Goal: Task Accomplishment & Management: Manage account settings

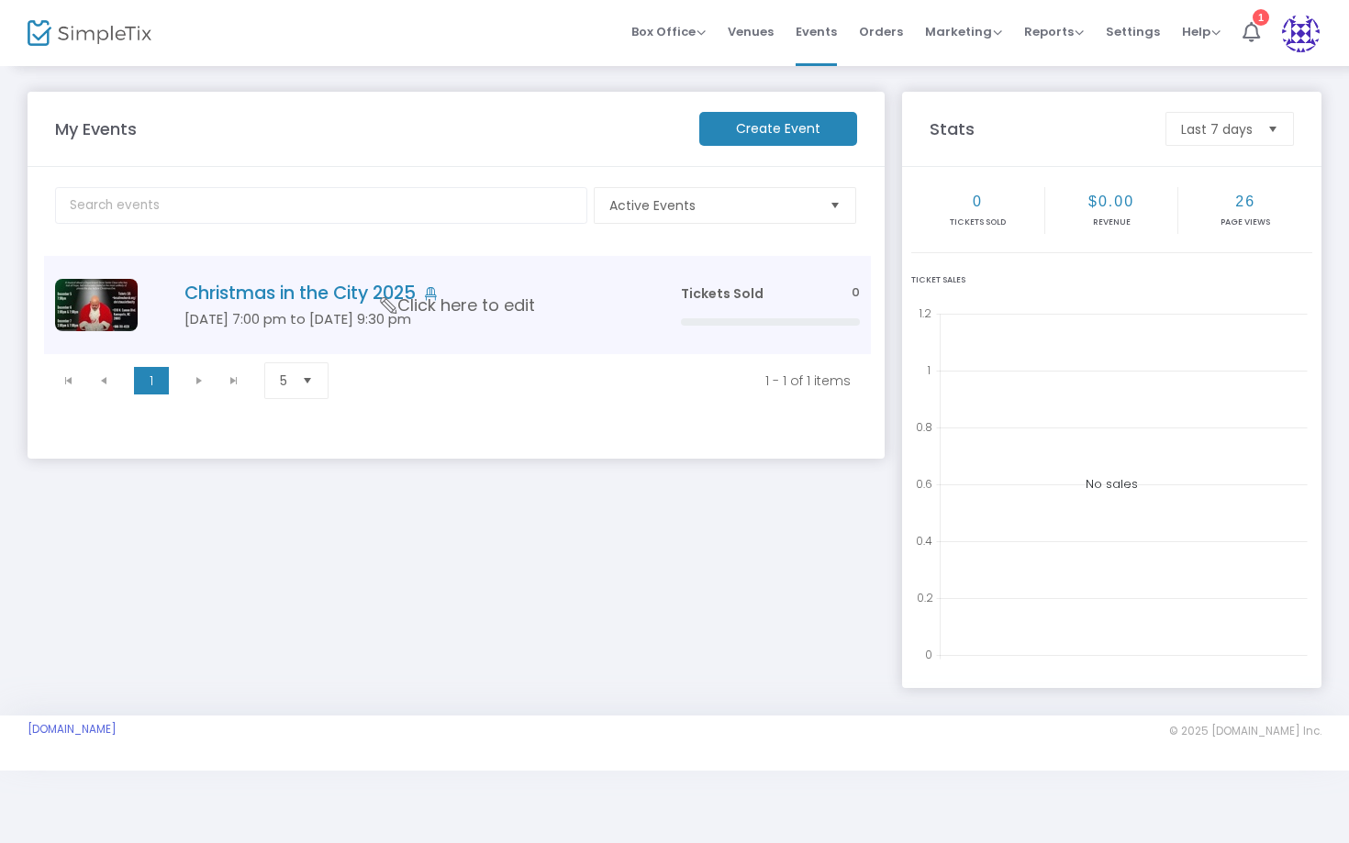
click at [318, 295] on h4 "Christmas in the City 2025" at bounding box center [404, 293] width 441 height 21
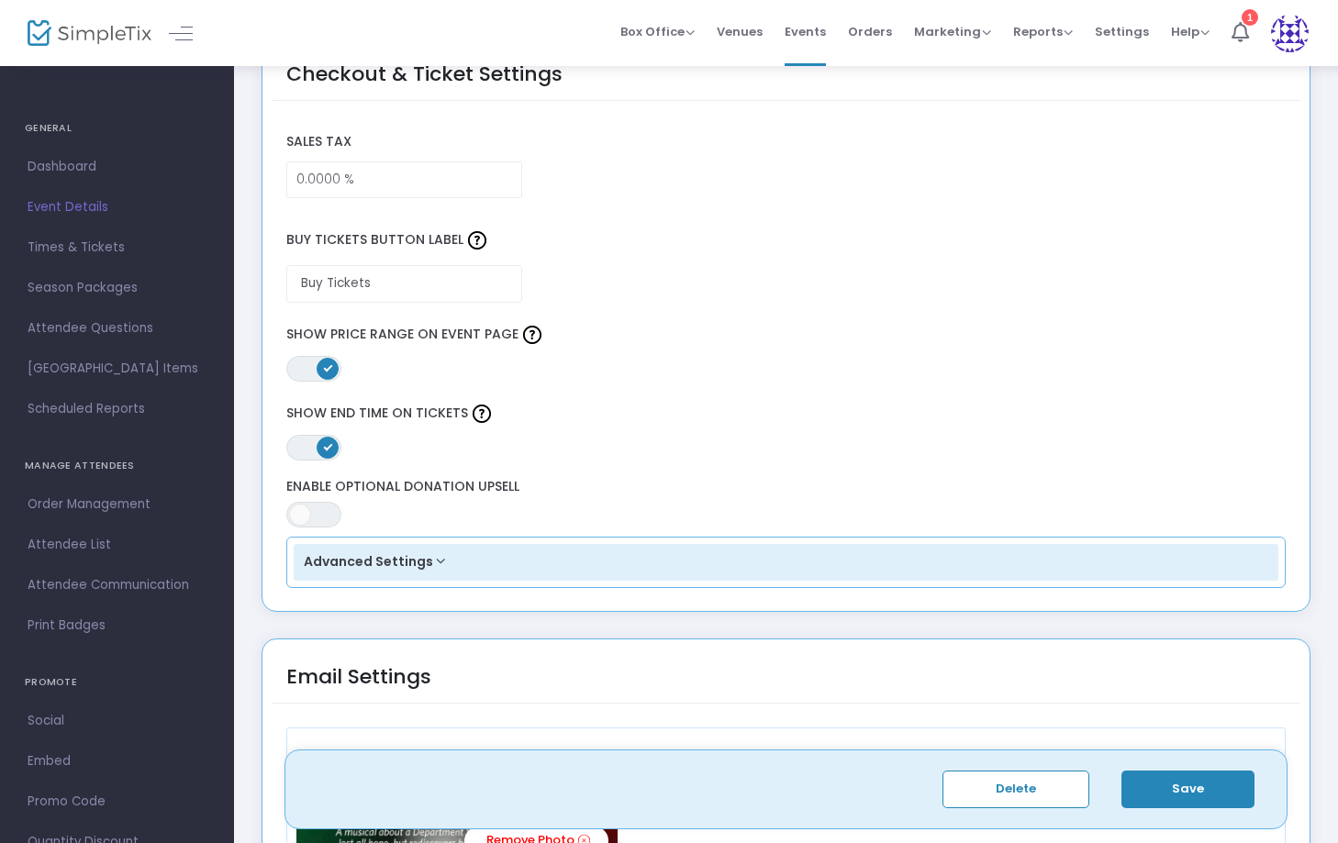
scroll to position [1494, 0]
click at [324, 373] on span at bounding box center [328, 368] width 22 height 22
click at [1177, 788] on button "Save" at bounding box center [1187, 790] width 133 height 38
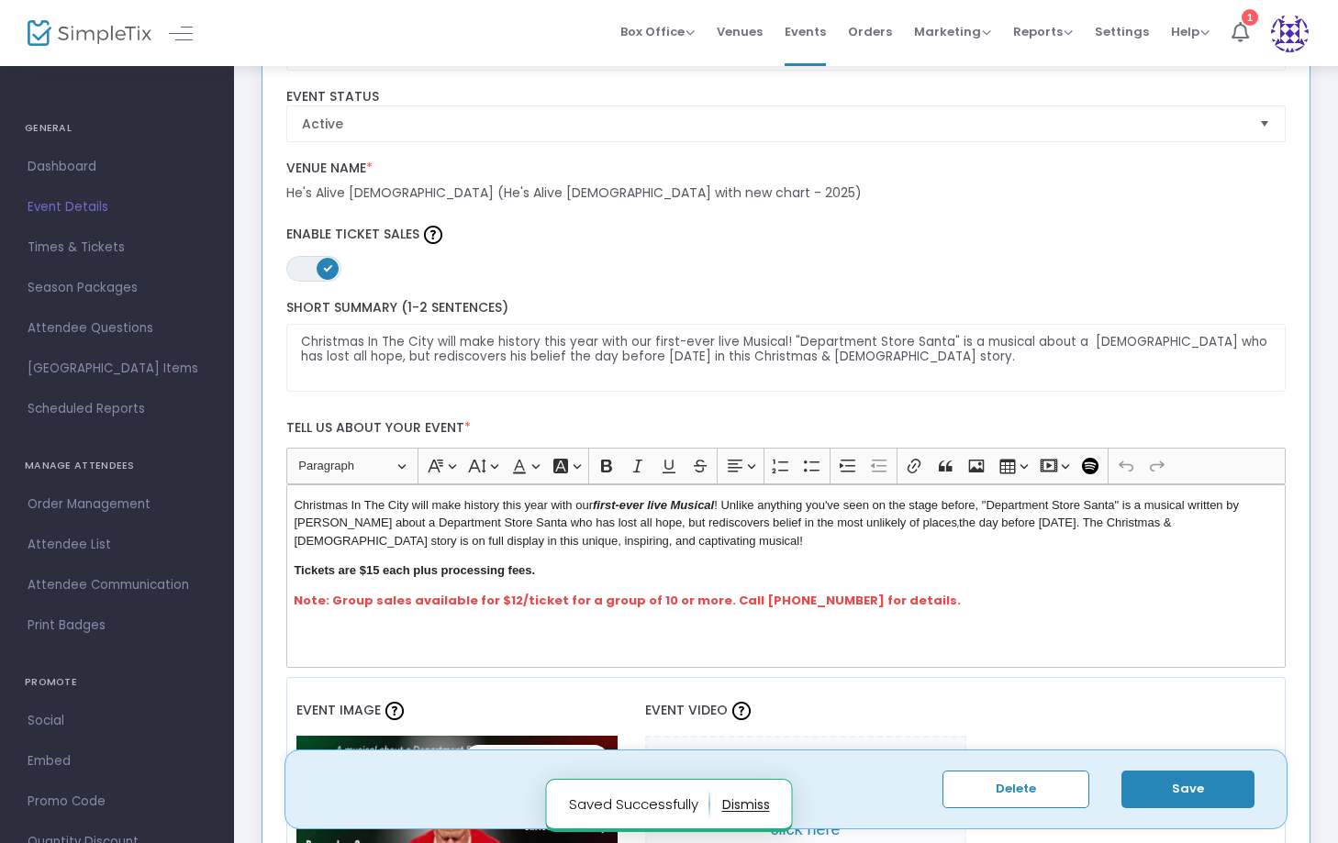
scroll to position [252, 0]
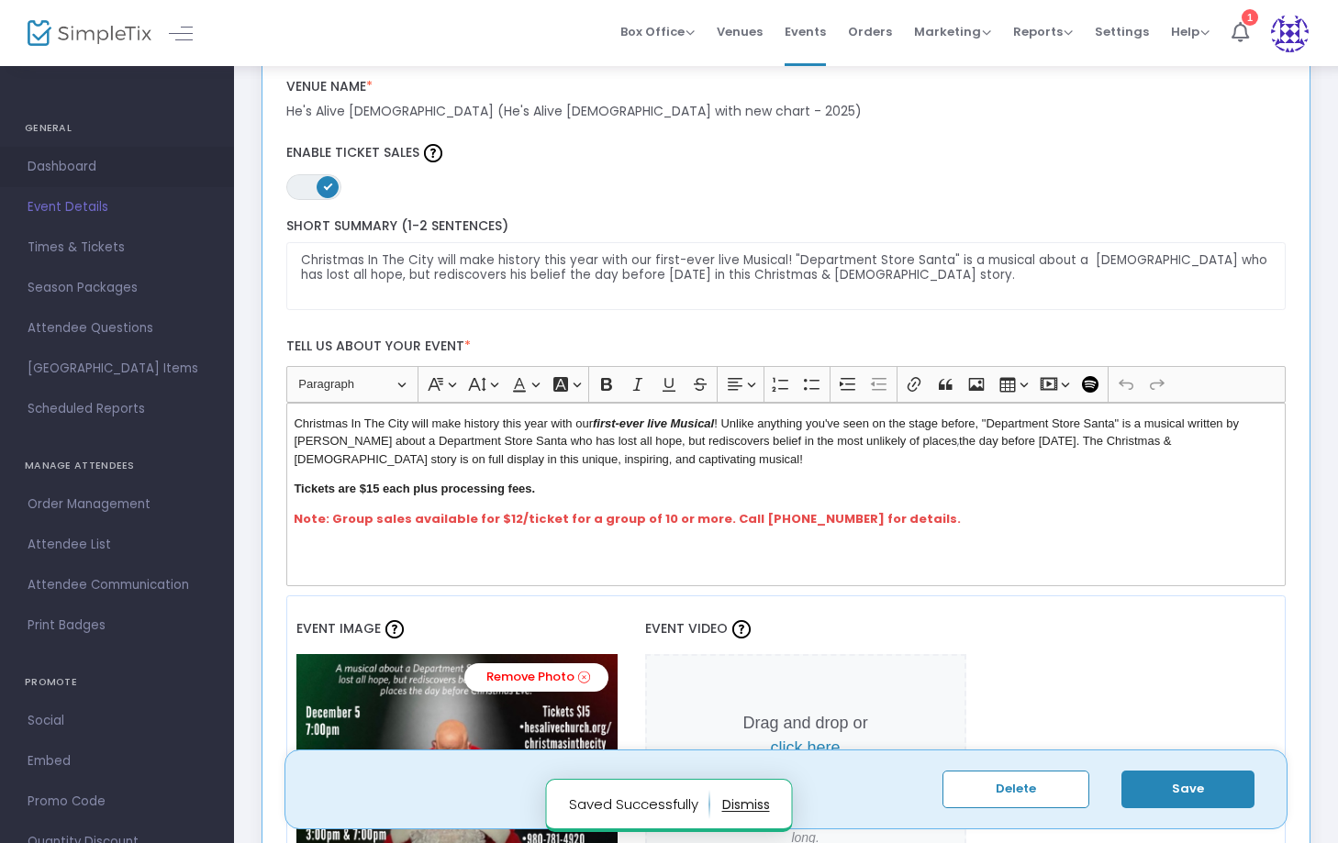
click at [70, 167] on span "Dashboard" at bounding box center [117, 167] width 179 height 24
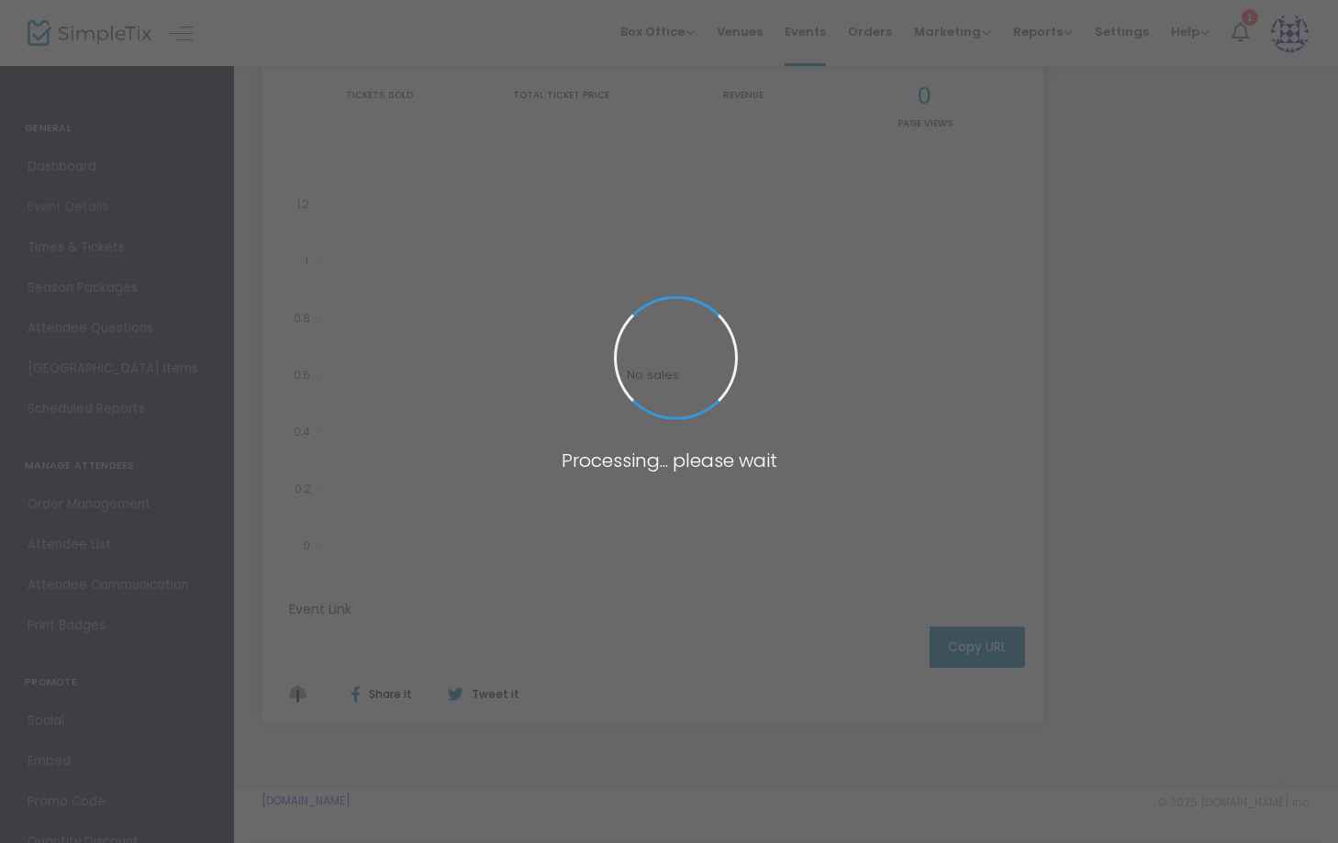
type input "[URL][DOMAIN_NAME]"
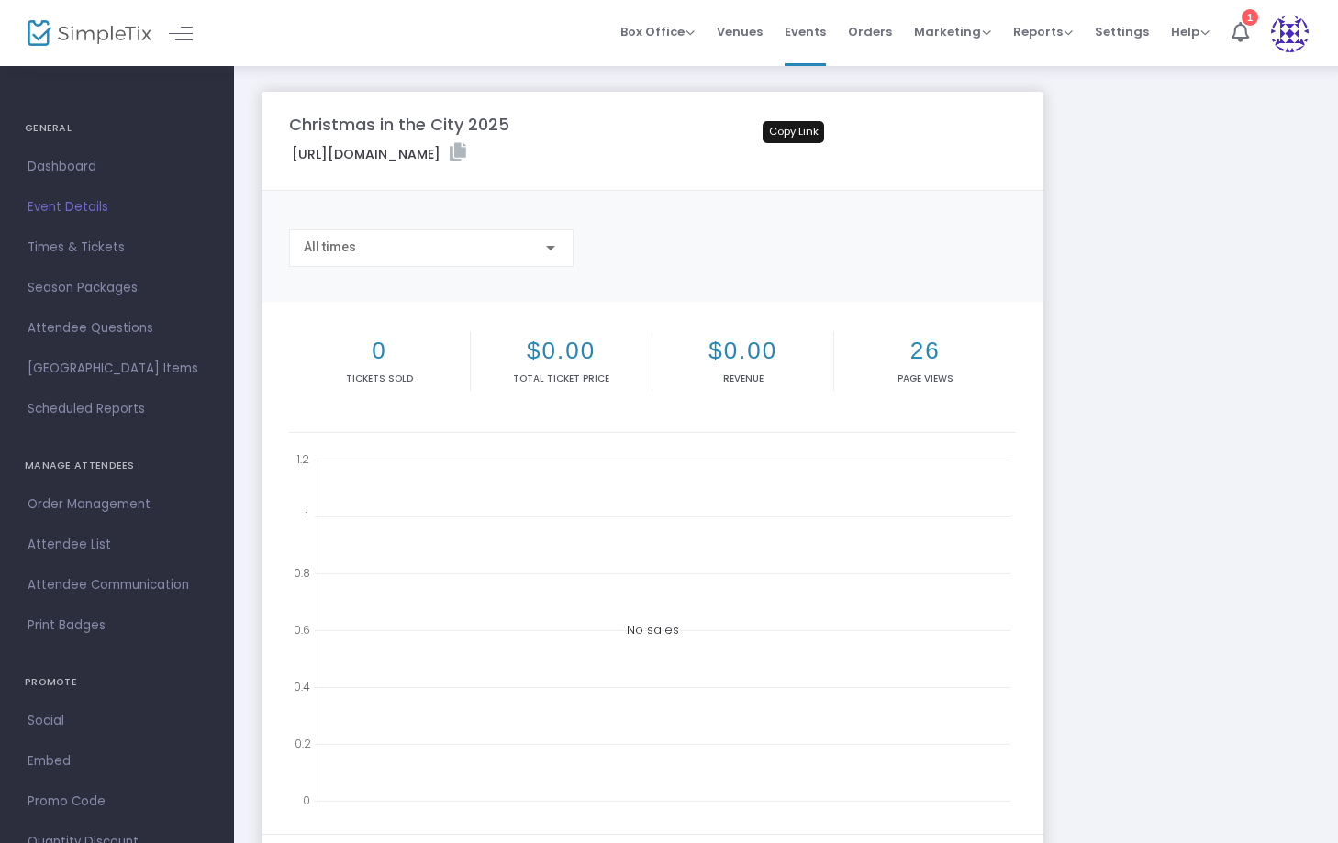
click at [466, 154] on icon at bounding box center [458, 152] width 17 height 18
